Goal: Task Accomplishment & Management: Complete application form

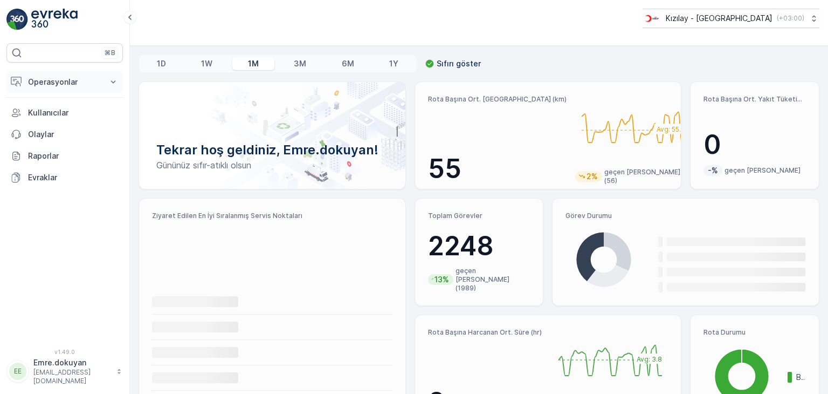
click at [78, 79] on p "Operasyonlar" at bounding box center [64, 82] width 73 height 11
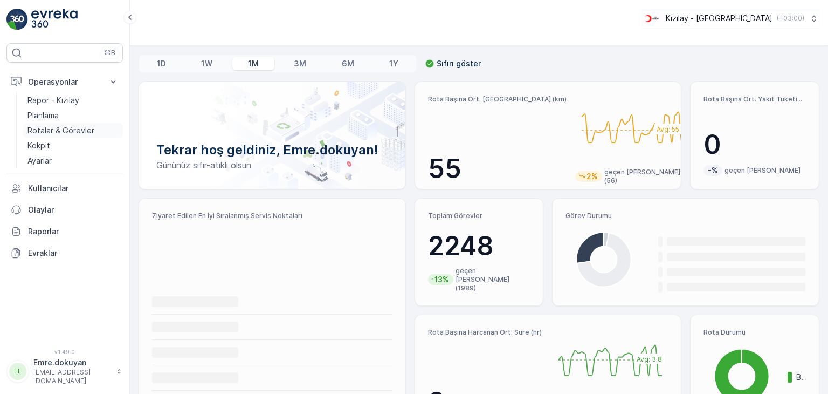
click at [54, 129] on p "Rotalar & Görevler" at bounding box center [61, 130] width 67 height 11
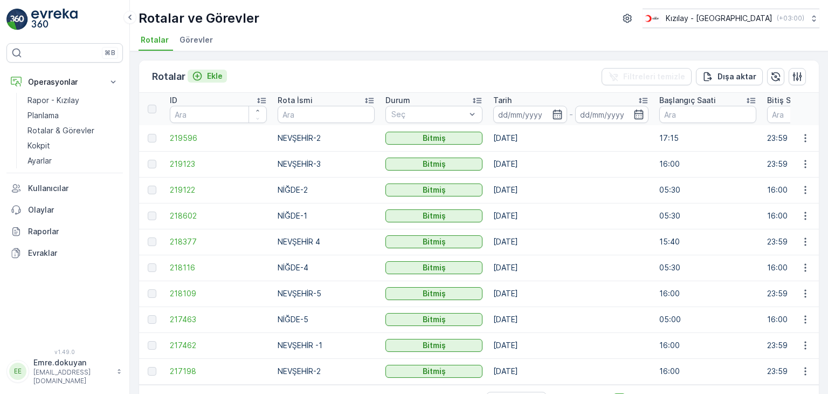
click at [215, 75] on p "Ekle" at bounding box center [215, 76] width 16 height 11
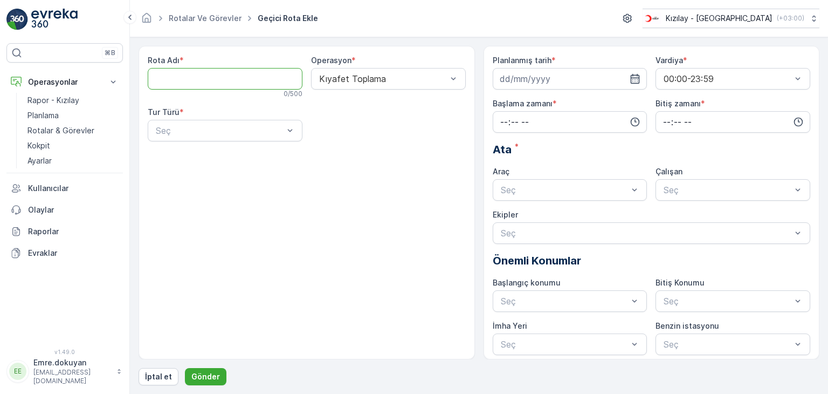
click at [204, 78] on Adı "Rota Adı" at bounding box center [225, 79] width 155 height 22
click at [180, 78] on Adı "Rota Adı" at bounding box center [225, 79] width 155 height 22
type Adı "NİĞDE-3"
click at [371, 84] on div "Kıyafet Toplama" at bounding box center [388, 79] width 155 height 22
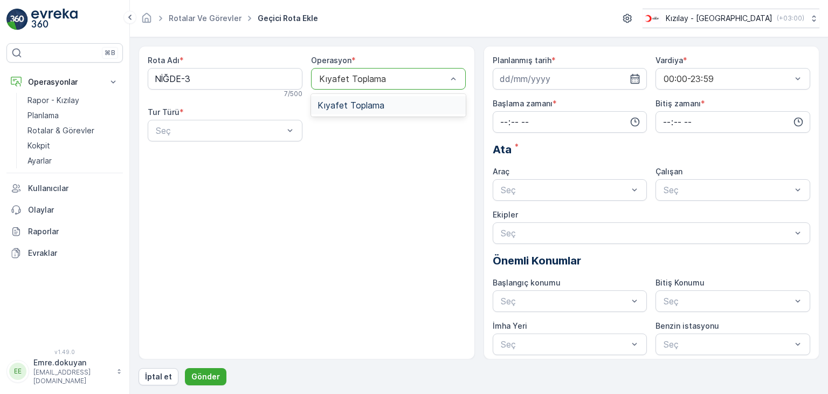
click at [367, 102] on span "Kıyafet Toplama" at bounding box center [351, 105] width 67 height 10
click at [181, 134] on div at bounding box center [220, 131] width 130 height 10
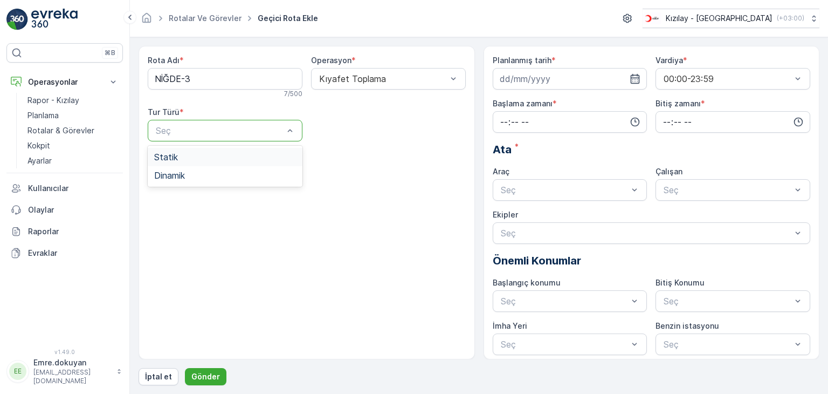
click at [185, 159] on div "Statik" at bounding box center [225, 157] width 142 height 10
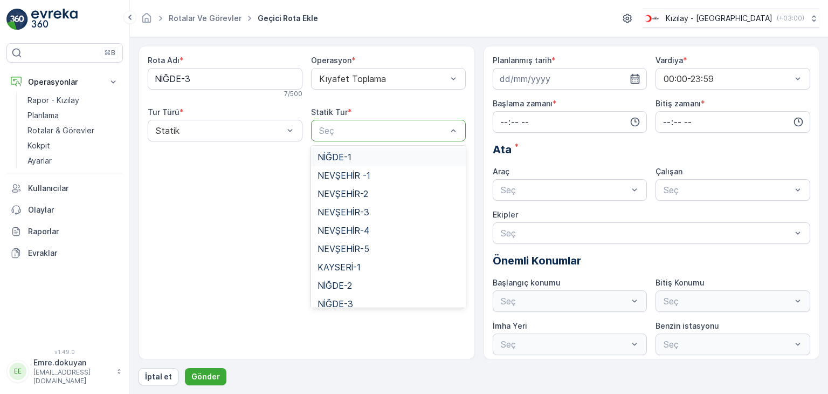
click at [357, 132] on div at bounding box center [383, 131] width 130 height 10
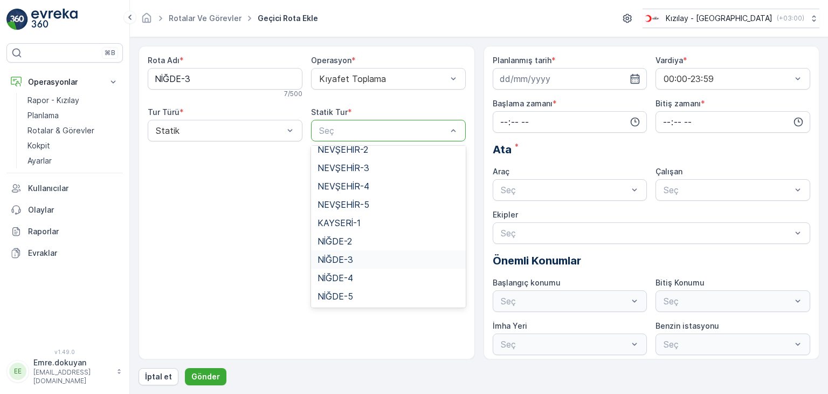
click at [344, 260] on span "NİĞDE-3" at bounding box center [336, 260] width 36 height 10
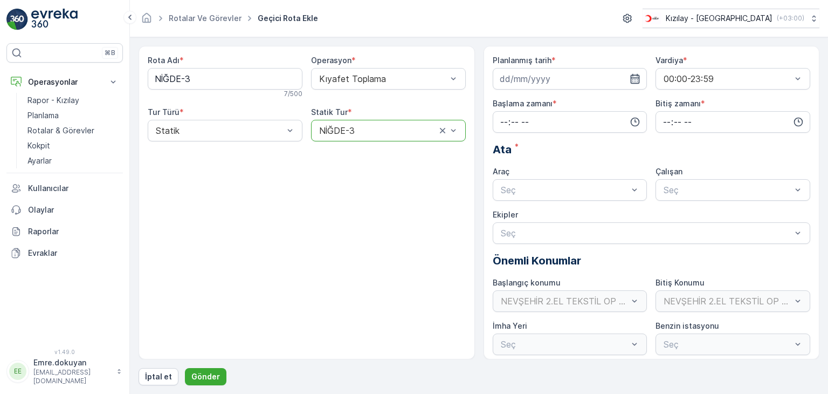
click at [529, 80] on icon "button" at bounding box center [635, 78] width 11 height 11
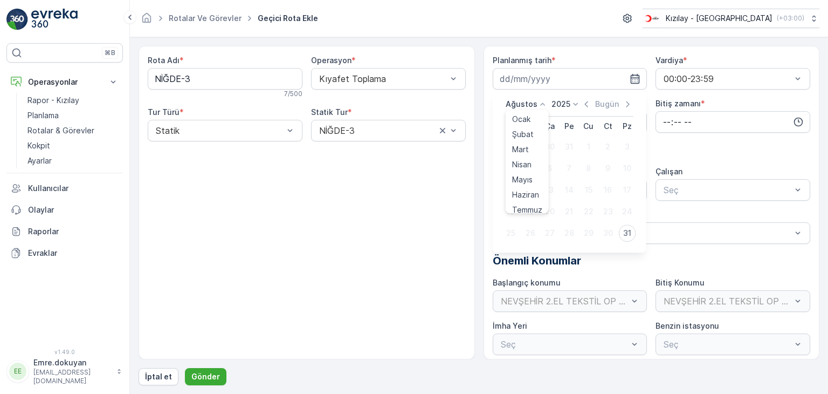
click at [529, 103] on icon at bounding box center [543, 104] width 11 height 11
click at [527, 152] on div "Eylül" at bounding box center [520, 157] width 25 height 15
click at [512, 146] on div "1" at bounding box center [511, 146] width 17 height 17
type input "[DATE]"
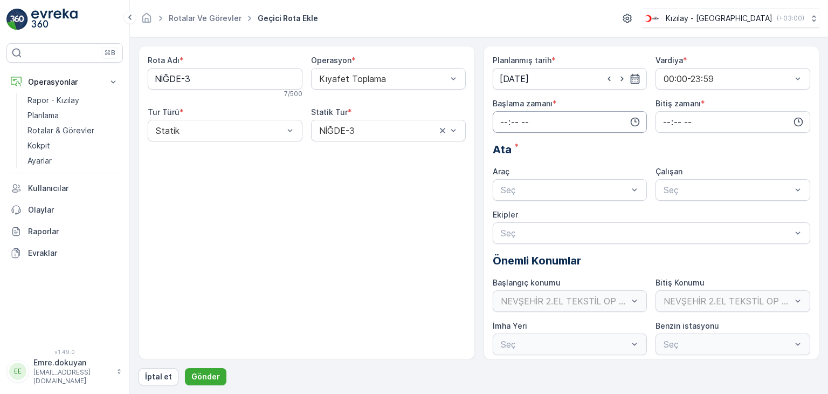
click at [503, 120] on input "time" at bounding box center [570, 122] width 155 height 22
click at [505, 217] on span "05" at bounding box center [504, 215] width 10 height 11
type input "05:00"
click at [529, 140] on span "00" at bounding box center [527, 142] width 10 height 11
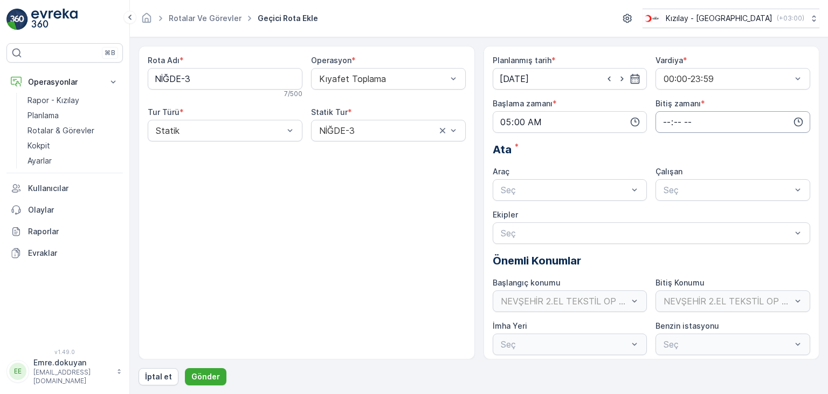
click at [529, 119] on input "time" at bounding box center [733, 122] width 155 height 22
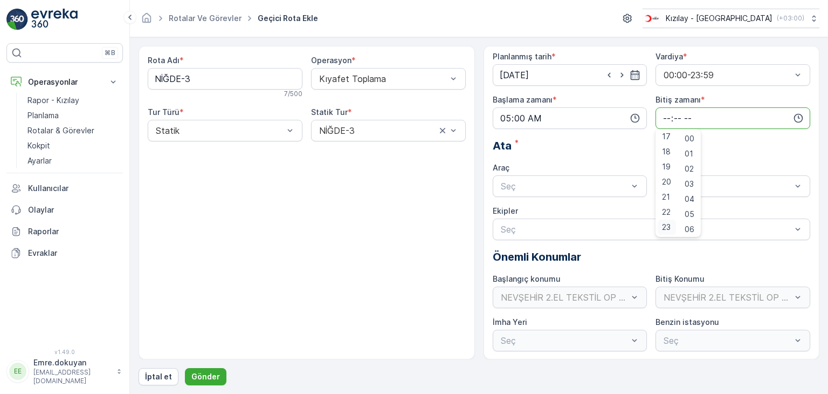
scroll to position [4, 0]
click at [529, 226] on span "23" at bounding box center [666, 226] width 9 height 11
click at [529, 229] on div "59" at bounding box center [690, 226] width 18 height 15
type input "23:59"
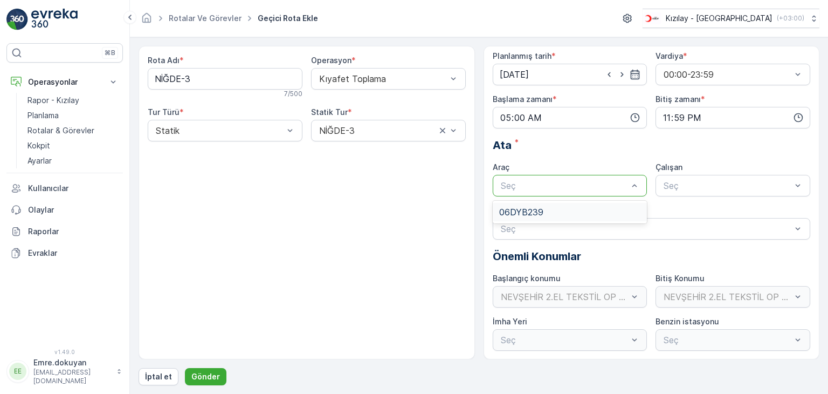
click at [529, 188] on div at bounding box center [565, 186] width 130 height 10
click at [529, 212] on div "06DYB239" at bounding box center [570, 212] width 142 height 10
click at [529, 184] on div at bounding box center [728, 186] width 130 height 10
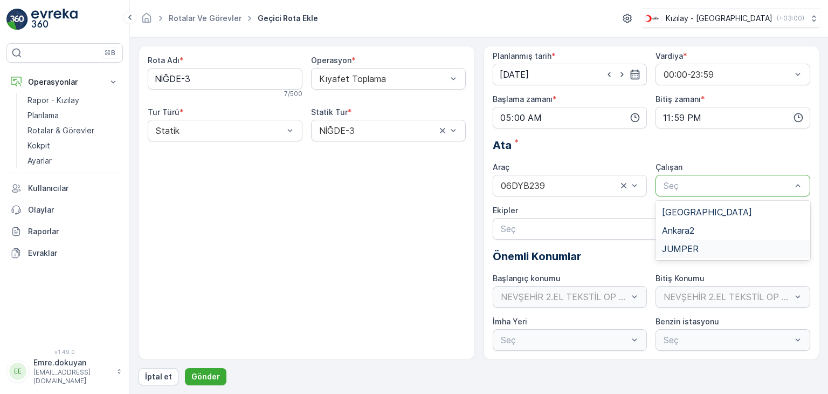
click at [529, 248] on span "JUMPER" at bounding box center [680, 249] width 37 height 10
click at [201, 378] on p "Gönder" at bounding box center [205, 376] width 29 height 11
